Goal: Navigation & Orientation: Understand site structure

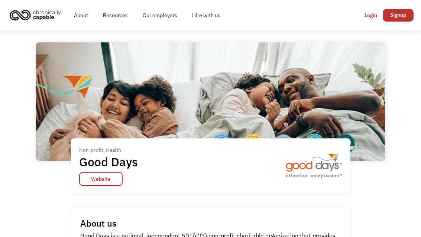
click at [120, 16] on link "Resources" at bounding box center [115, 15] width 40 height 24
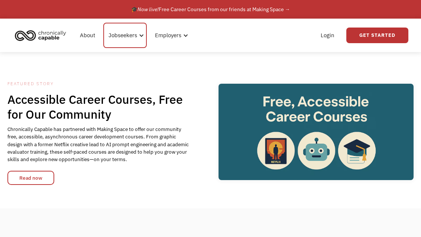
click at [127, 36] on div "Jobseekers" at bounding box center [122, 35] width 29 height 9
click at [87, 32] on link "About" at bounding box center [87, 35] width 24 height 24
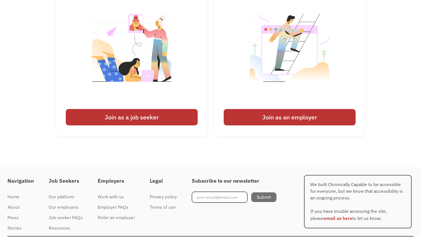
scroll to position [1128, 0]
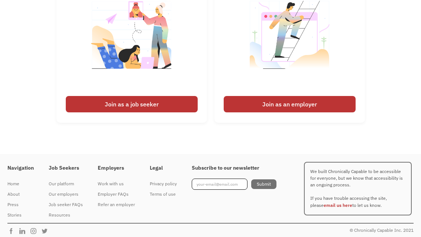
click at [17, 209] on div "Press" at bounding box center [20, 204] width 26 height 9
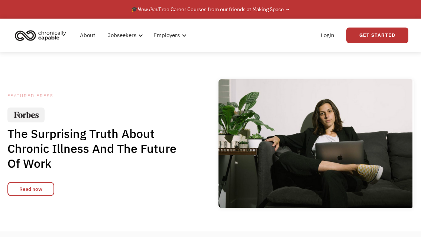
click at [88, 33] on link "About" at bounding box center [87, 35] width 24 height 24
